Goal: Find specific page/section: Find specific page/section

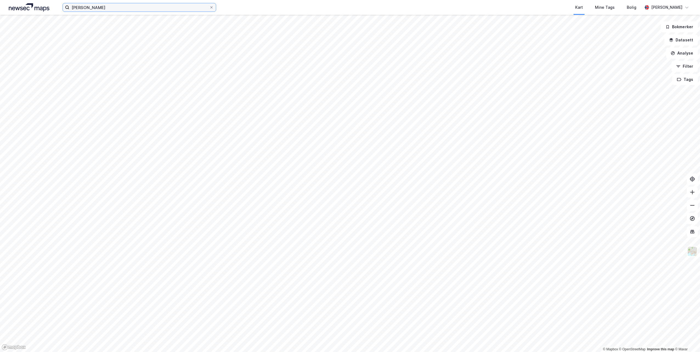
click at [108, 10] on input "[PERSON_NAME]" at bounding box center [139, 7] width 140 height 8
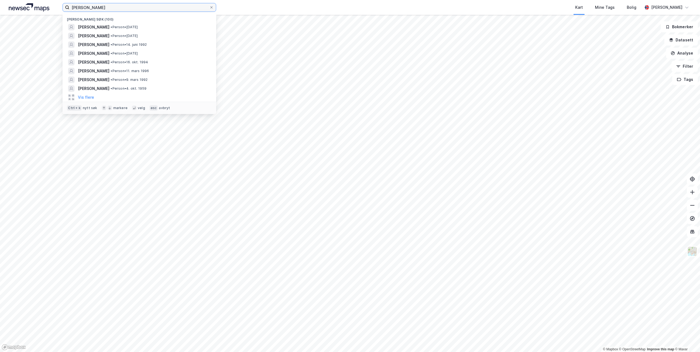
click at [108, 10] on input "[PERSON_NAME]" at bounding box center [139, 7] width 140 height 8
click at [267, 10] on div "Kart Mine Tags Bolig" at bounding box center [442, 7] width 400 height 15
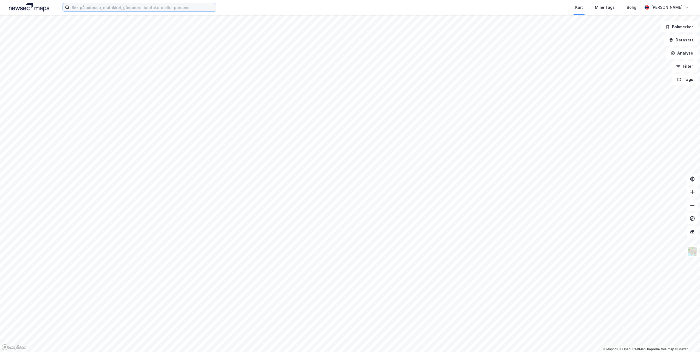
click at [168, 10] on input at bounding box center [142, 7] width 146 height 8
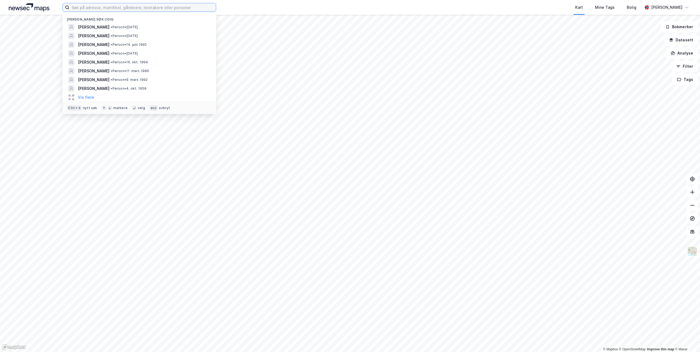
click at [140, 5] on input at bounding box center [142, 7] width 146 height 8
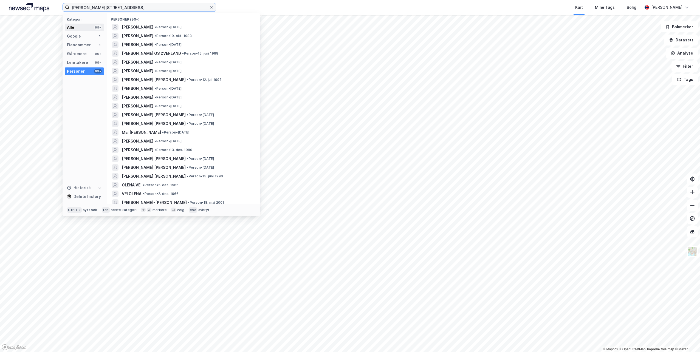
type input "[PERSON_NAME][STREET_ADDRESS]"
click at [67, 27] on div "Alle" at bounding box center [70, 27] width 7 height 7
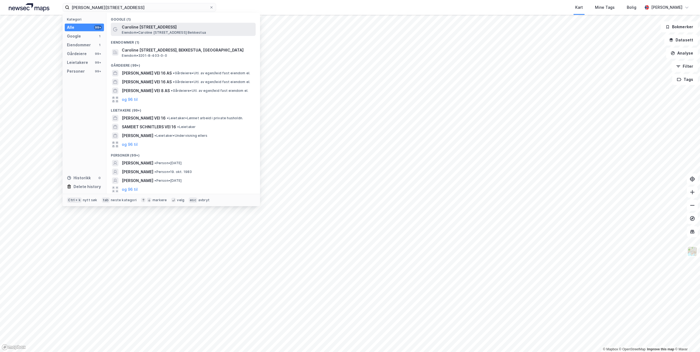
click at [134, 29] on span "Caroline [STREET_ADDRESS]" at bounding box center [188, 27] width 132 height 7
